Goal: Task Accomplishment & Management: Complete application form

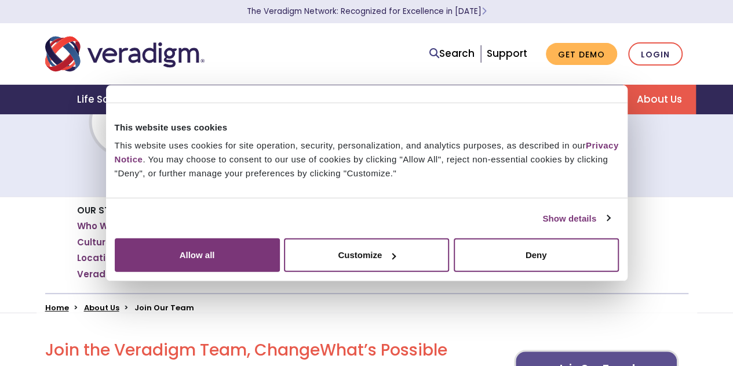
scroll to position [59, 0]
click at [280, 266] on button "Allow all" at bounding box center [197, 255] width 165 height 34
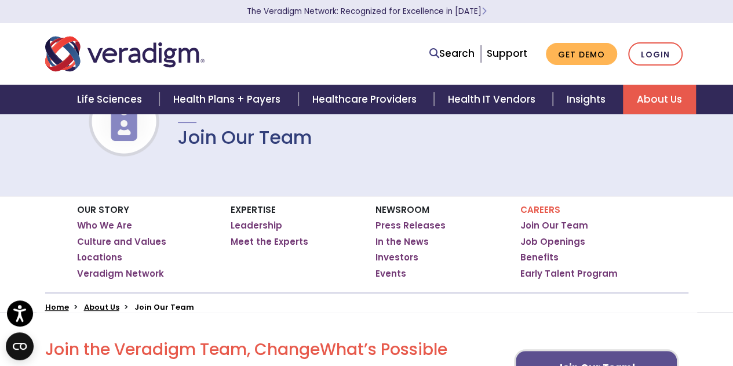
click at [548, 236] on link "Job Openings" at bounding box center [553, 242] width 65 height 12
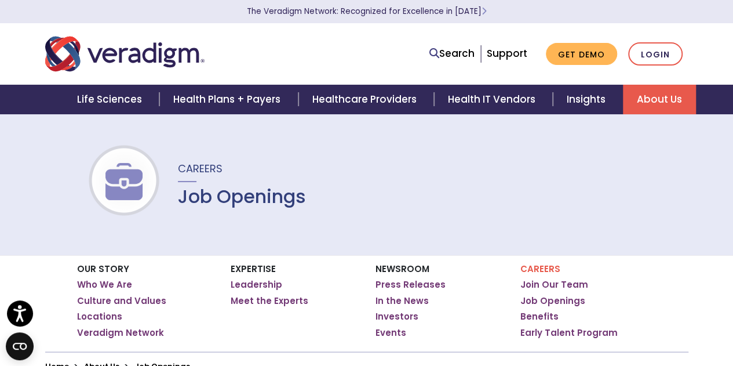
click at [459, 60] on link "Search" at bounding box center [452, 54] width 45 height 16
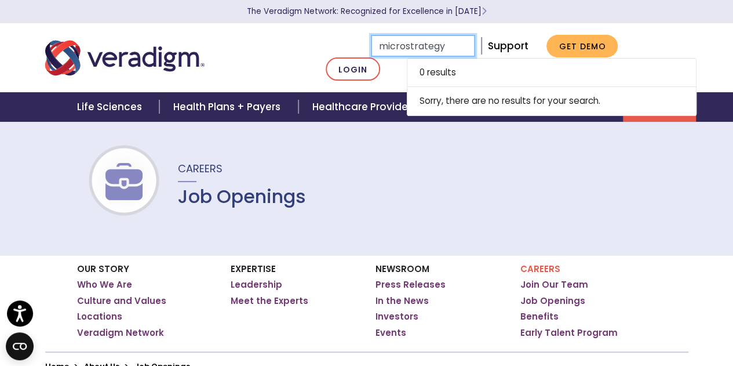
type input "microstrategy"
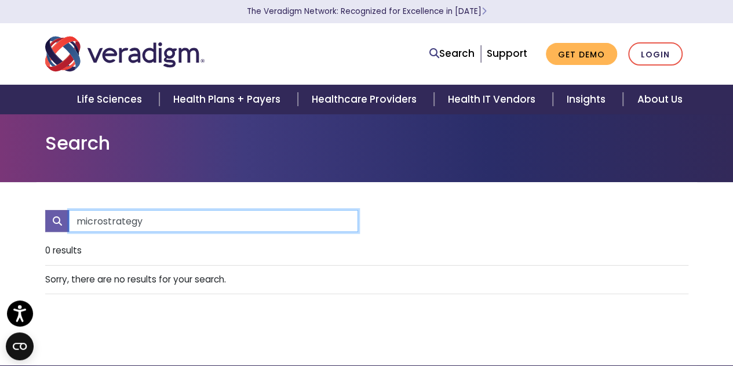
click at [178, 215] on input "microstrategy" at bounding box center [213, 221] width 289 height 22
type input "m"
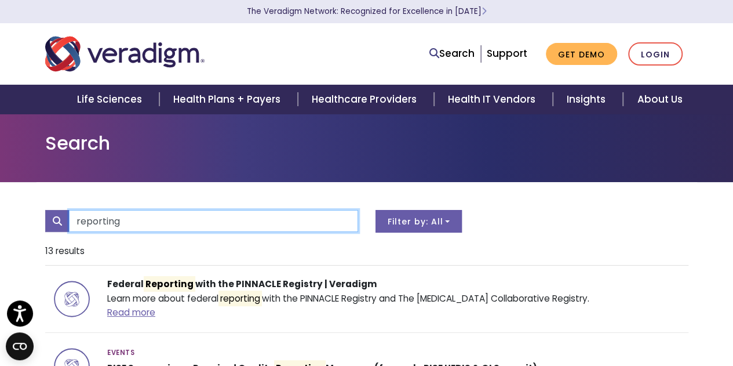
type input "reporting"
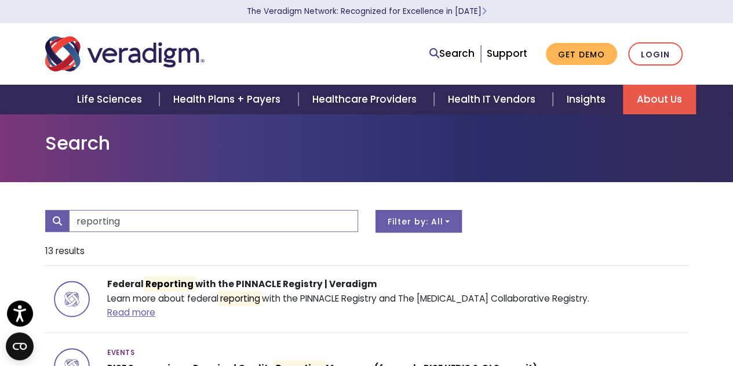
click at [0, 0] on strong "Careers" at bounding box center [0, 0] width 0 height 0
click at [0, 0] on link "Job Openings" at bounding box center [0, 0] width 0 height 0
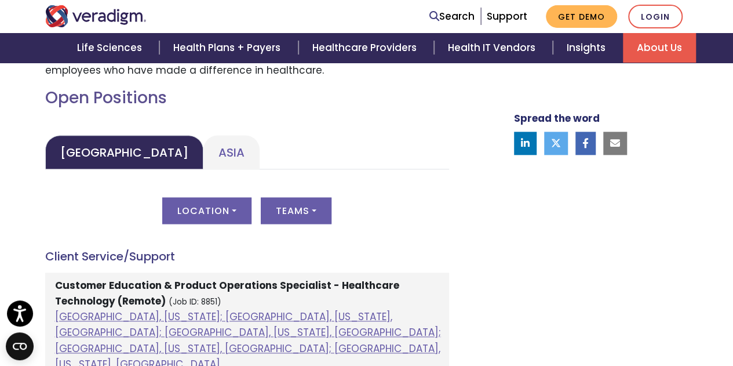
scroll to position [533, 0]
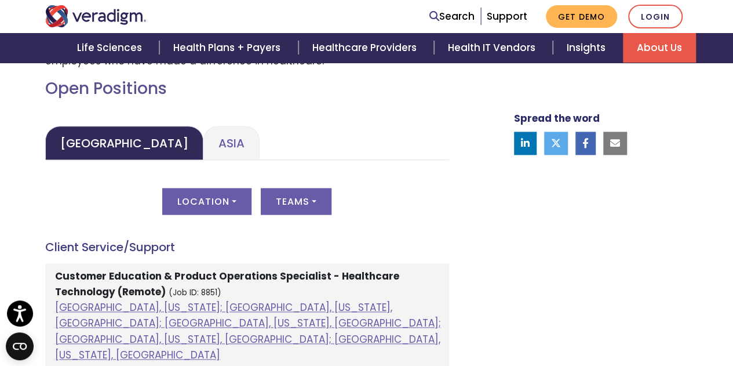
click at [204, 140] on link "Asia" at bounding box center [232, 143] width 56 height 34
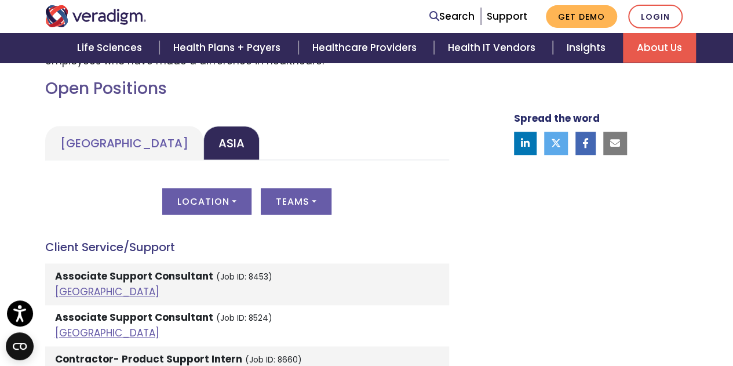
scroll to position [579, 0]
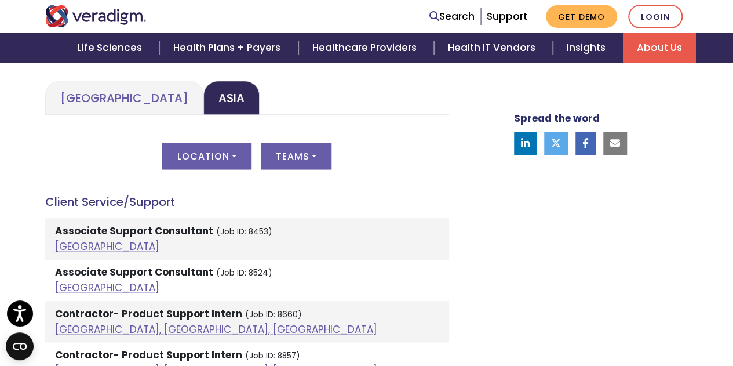
click at [103, 103] on link "[GEOGRAPHIC_DATA]" at bounding box center [124, 98] width 158 height 34
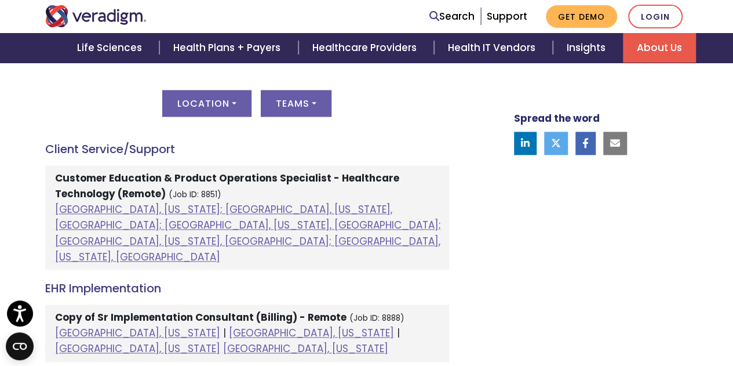
scroll to position [633, 0]
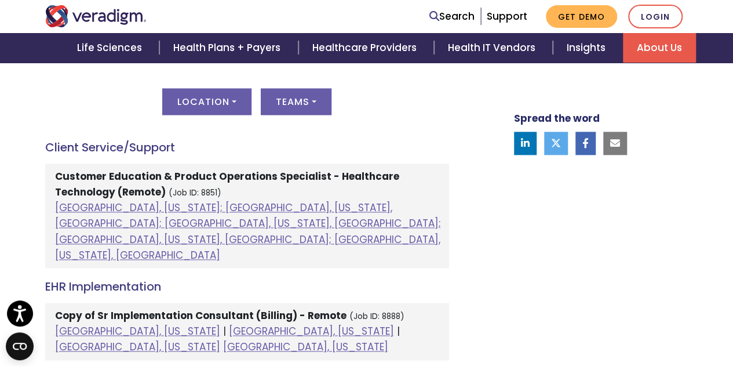
click at [81, 186] on strong "Customer Education & Product Operations Specialist - Healthcare Technology (Rem…" at bounding box center [227, 184] width 344 height 30
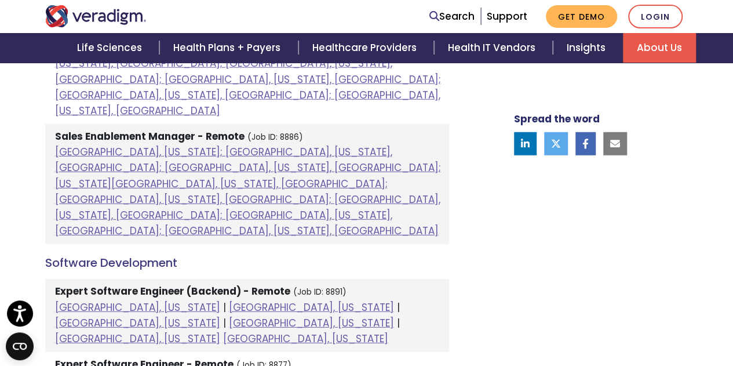
scroll to position [1469, 0]
